Goal: Task Accomplishment & Management: Manage account settings

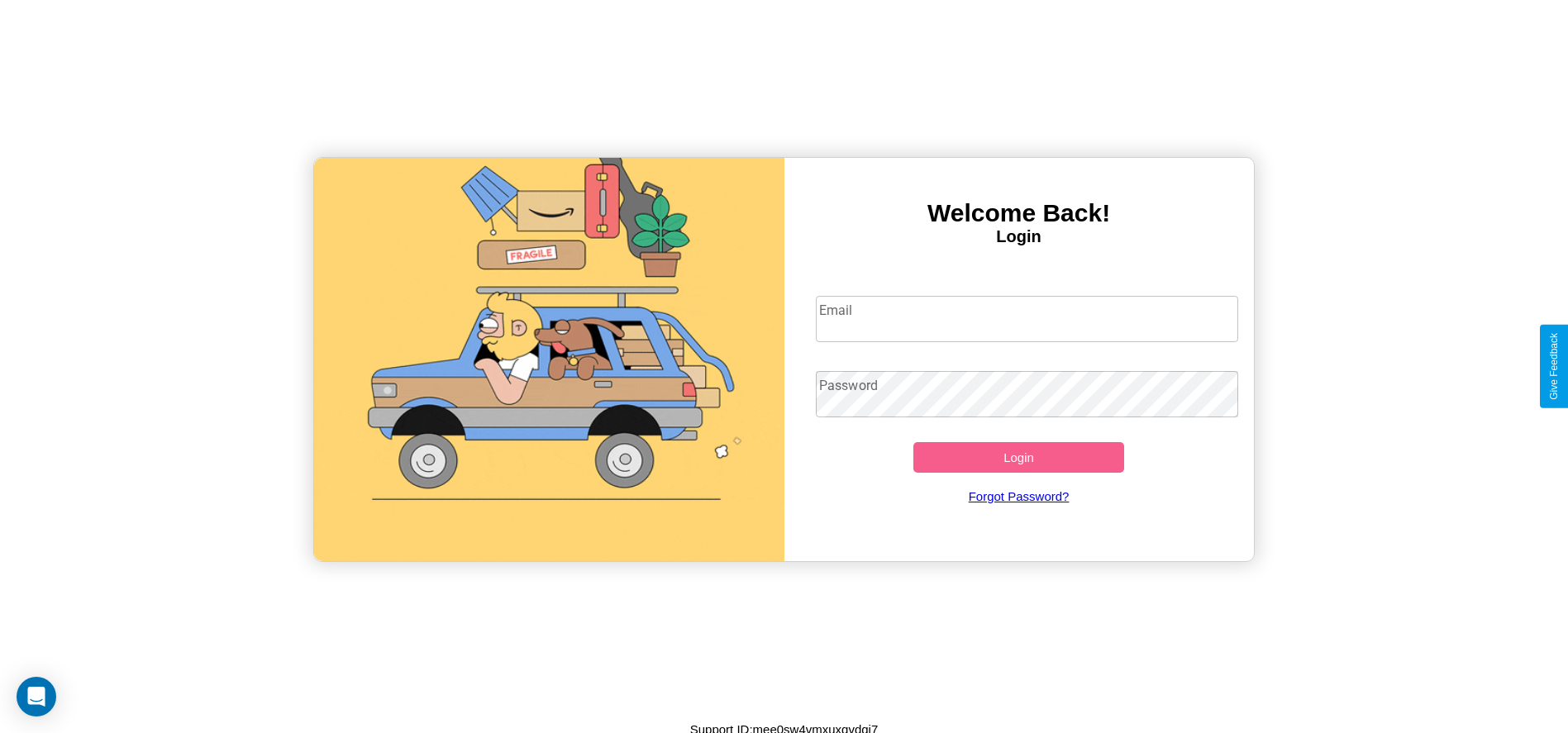
click at [1027, 318] on input "Email" at bounding box center [1027, 319] width 423 height 46
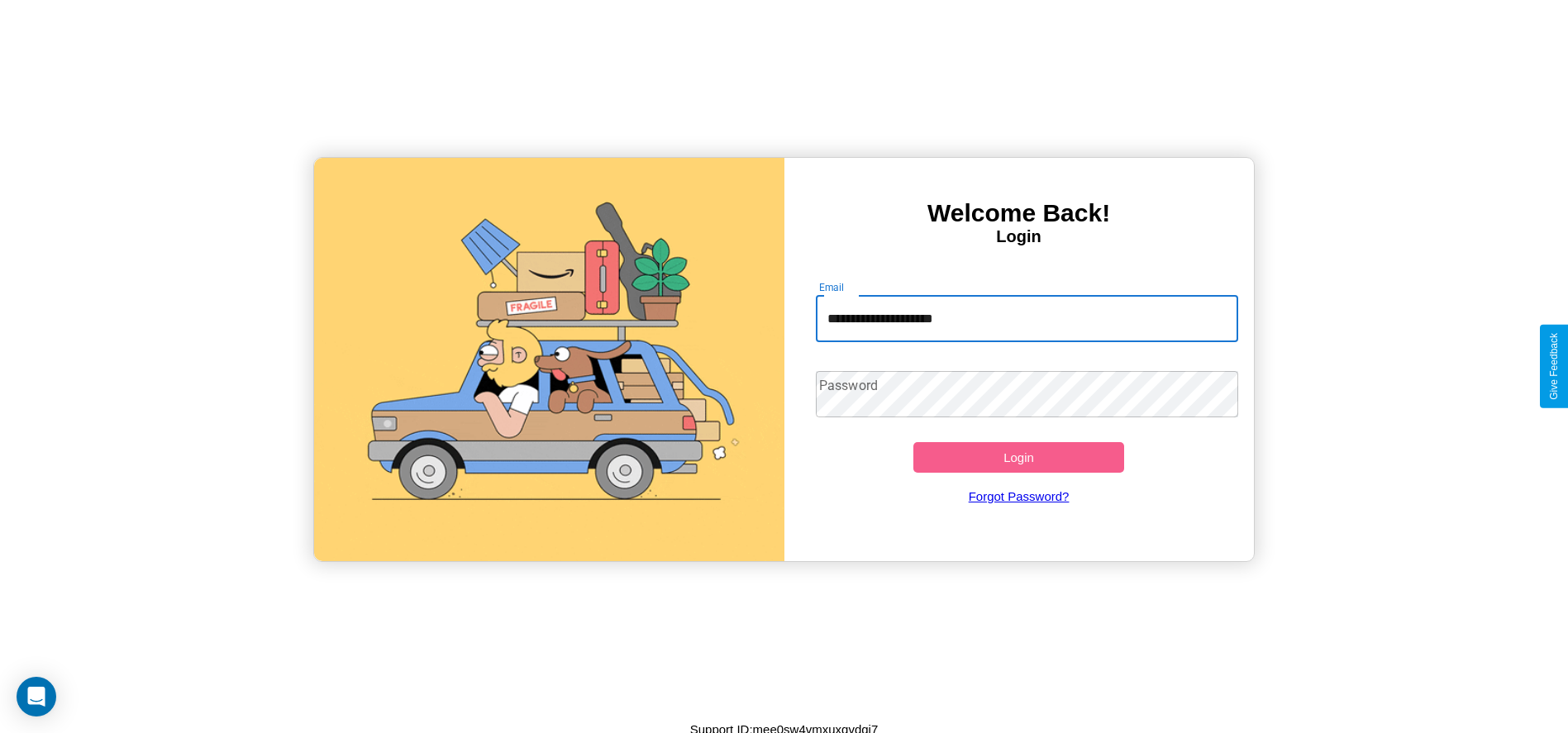
type input "**********"
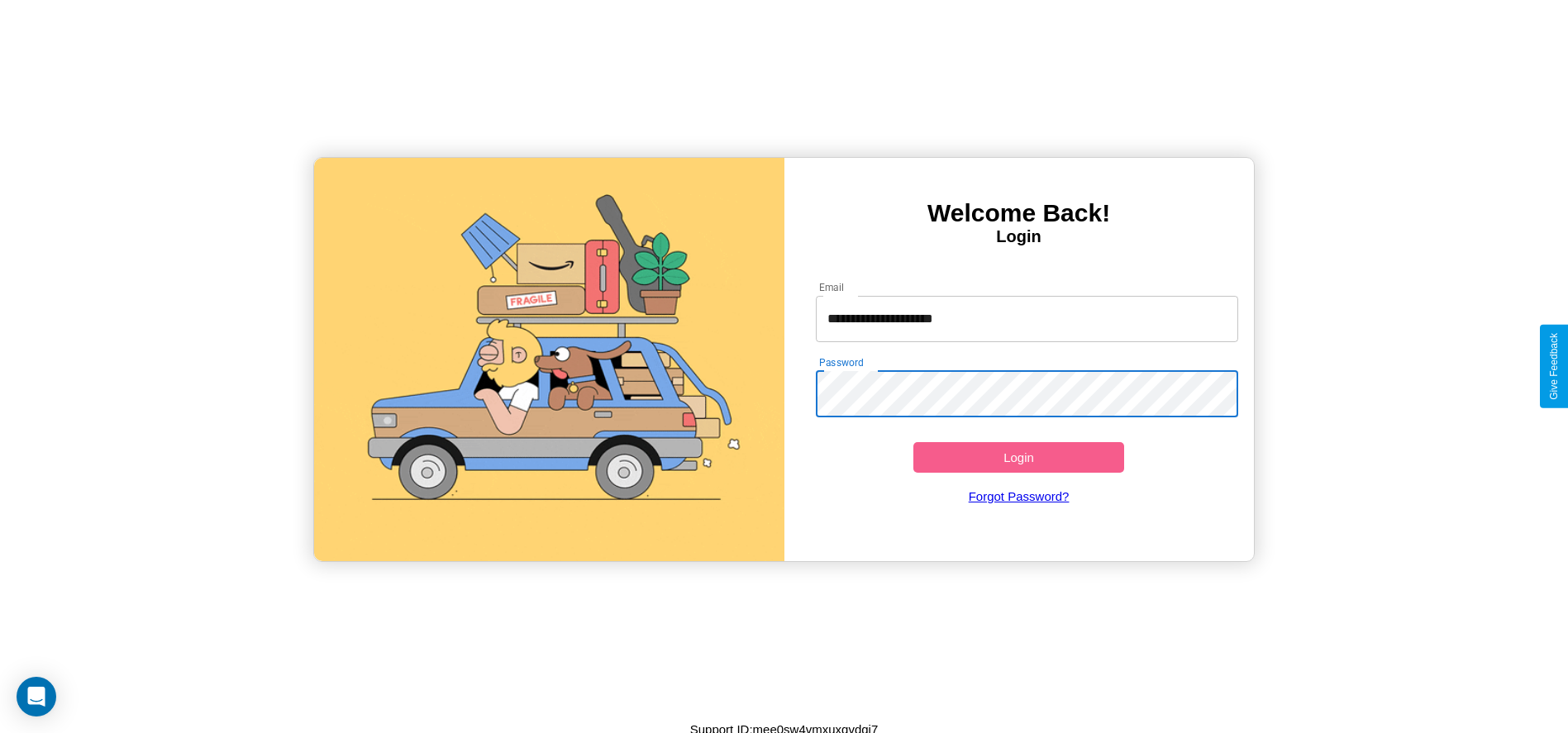
click at [1019, 458] on button "Login" at bounding box center [1019, 457] width 212 height 31
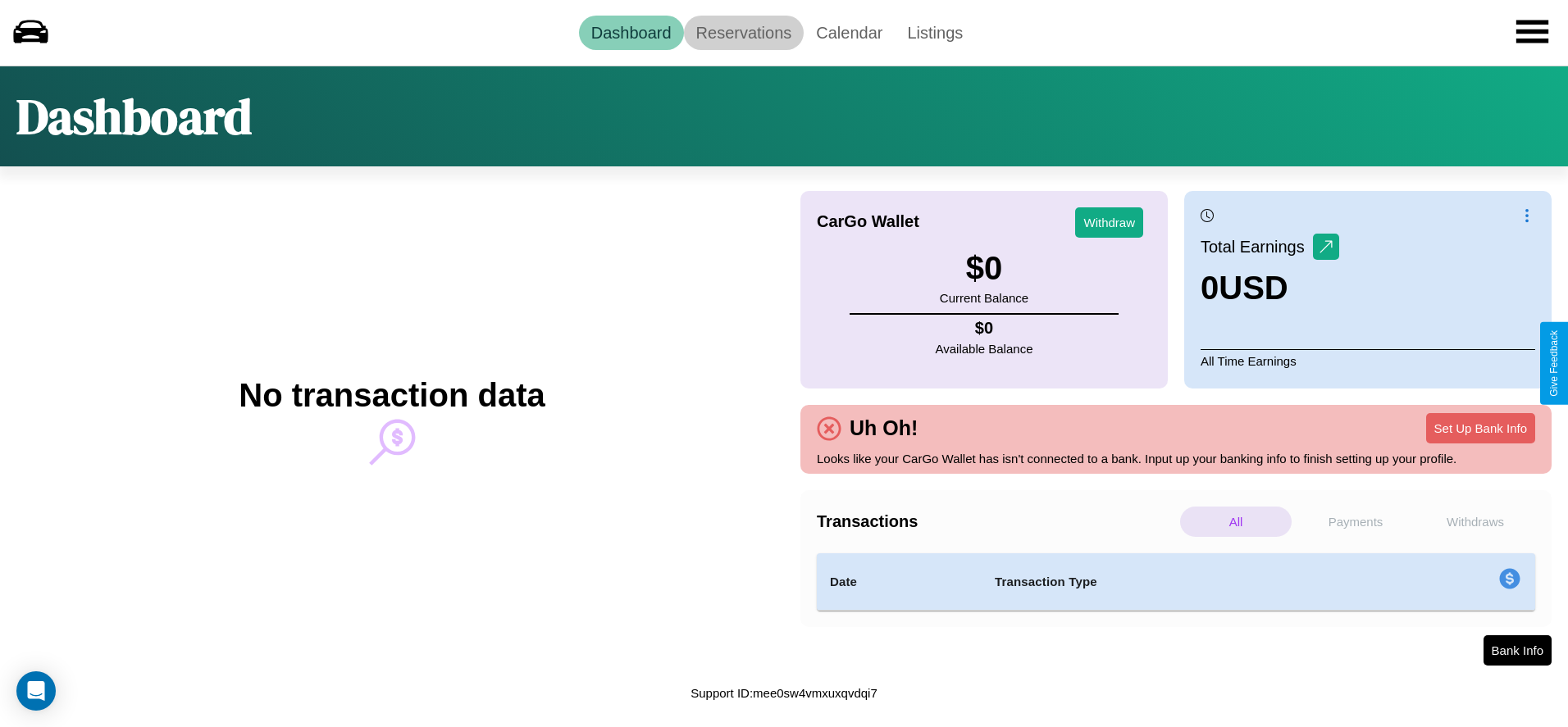
click at [743, 32] on link "Reservations" at bounding box center [743, 33] width 120 height 35
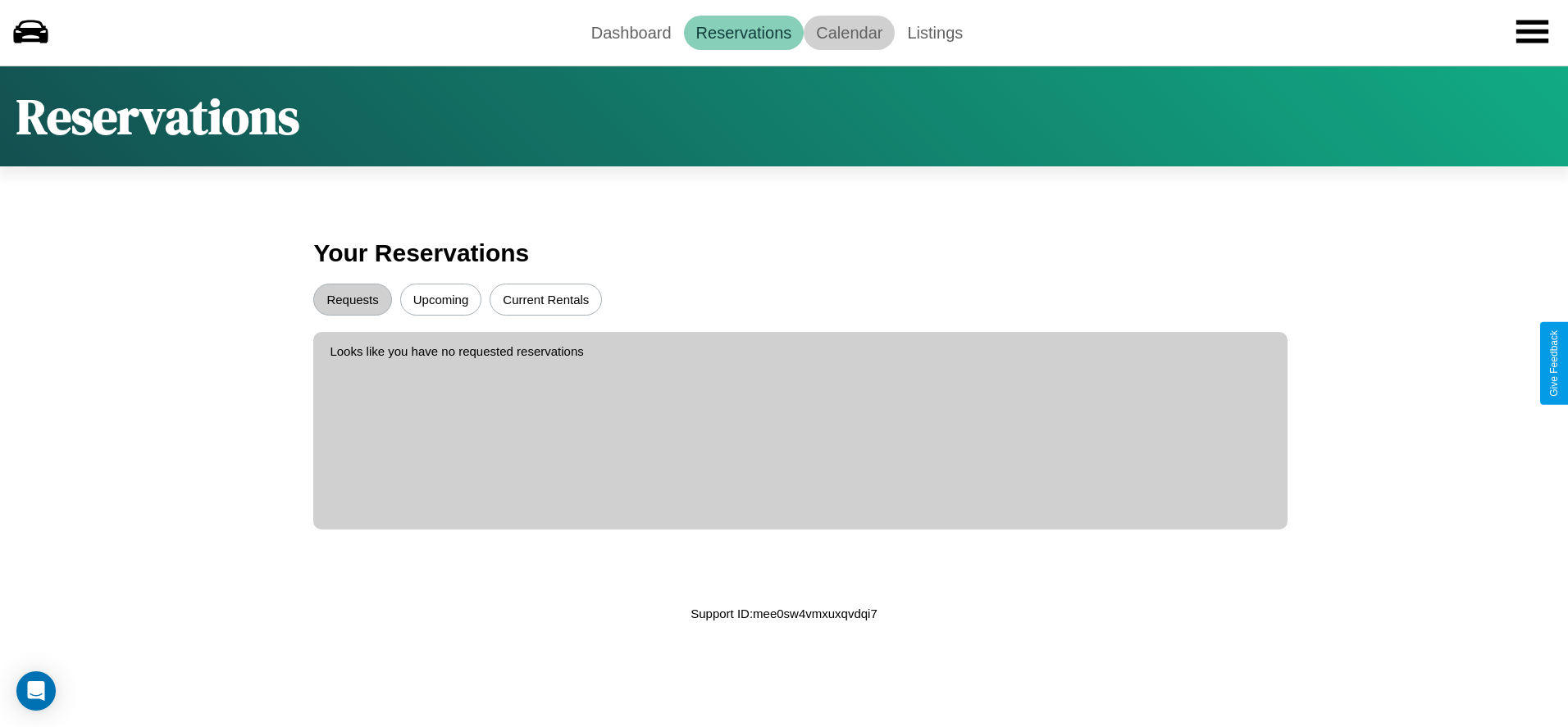
click at [849, 32] on link "Calendar" at bounding box center [849, 33] width 91 height 35
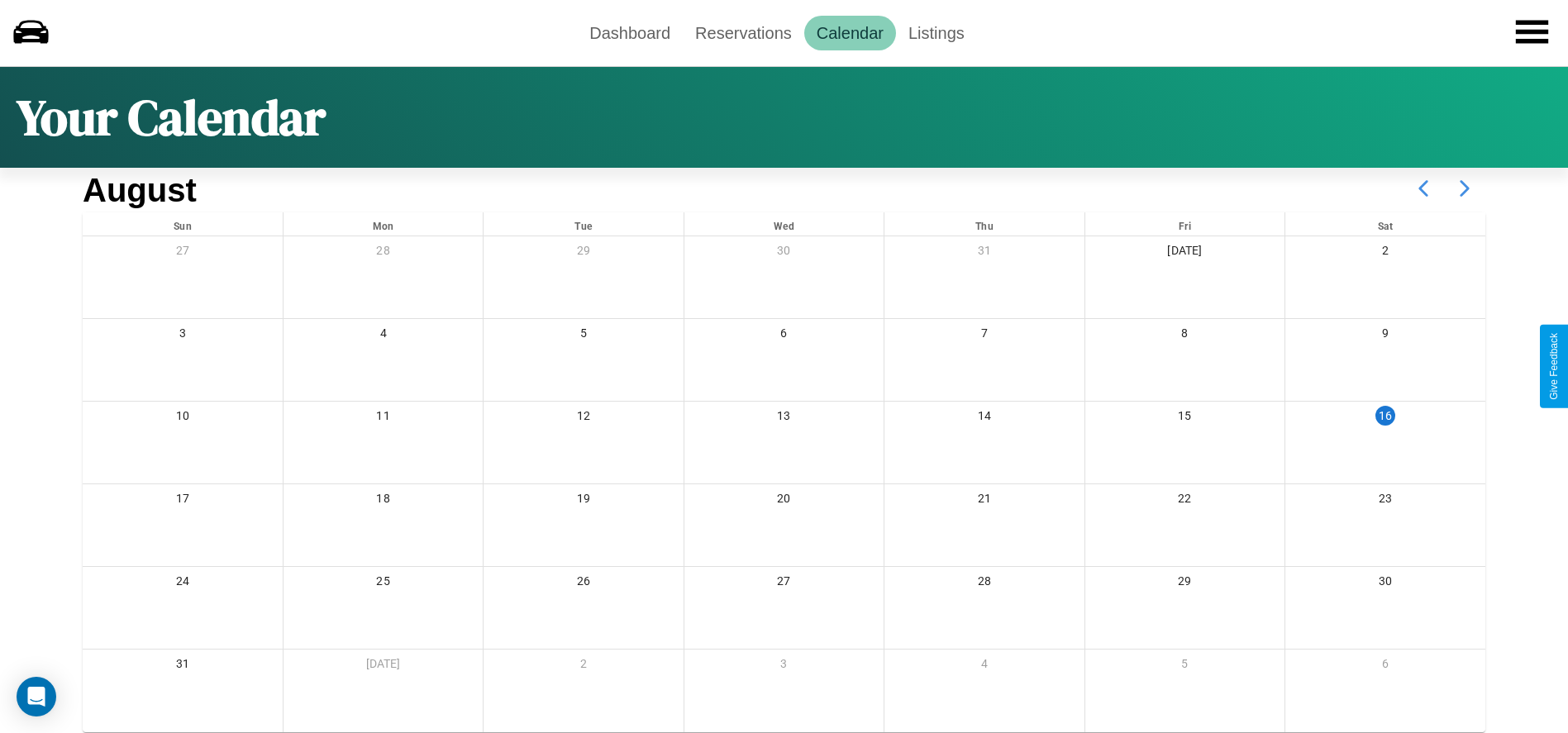
click at [1465, 188] on icon at bounding box center [1464, 188] width 41 height 41
